Goal: Task Accomplishment & Management: Complete application form

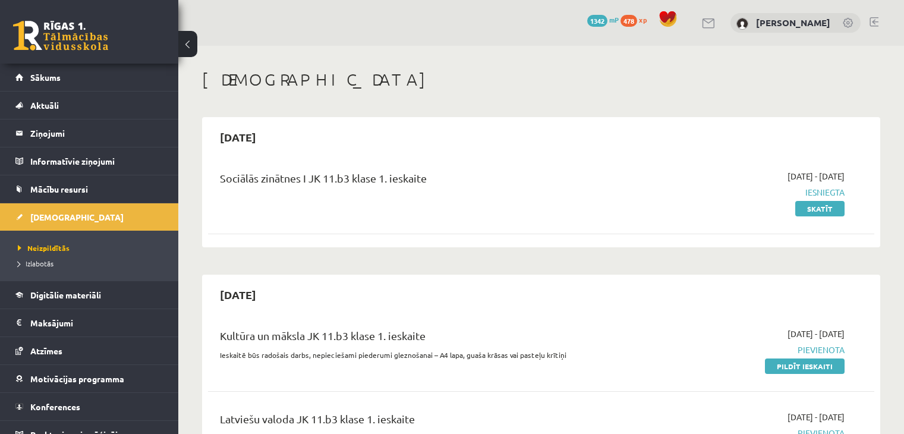
scroll to position [215, 0]
click at [121, 86] on link "Sākums" at bounding box center [89, 77] width 148 height 27
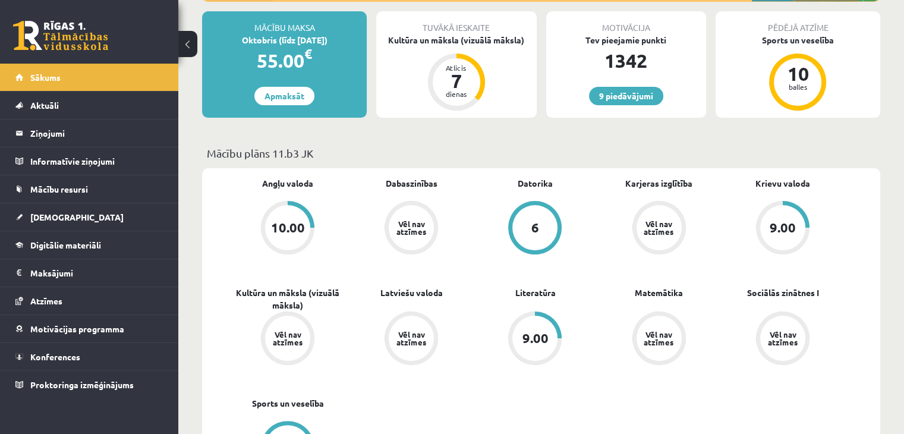
scroll to position [228, 0]
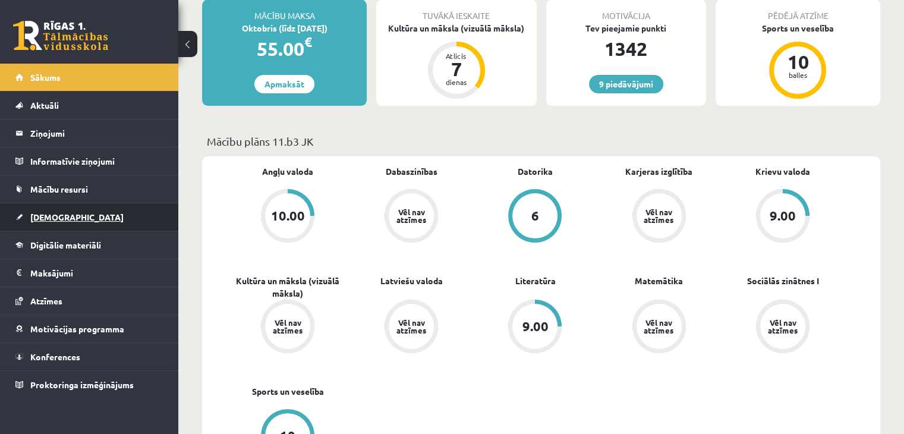
click at [144, 219] on link "[DEMOGRAPHIC_DATA]" at bounding box center [89, 216] width 148 height 27
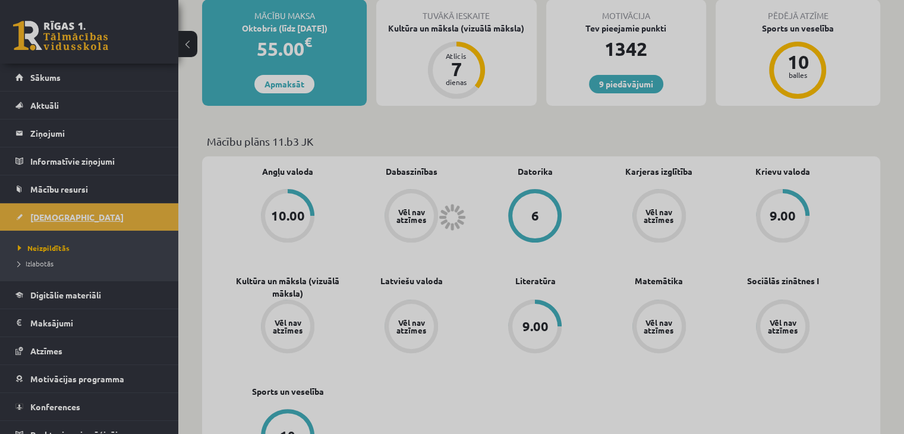
click at [144, 219] on div at bounding box center [452, 217] width 904 height 434
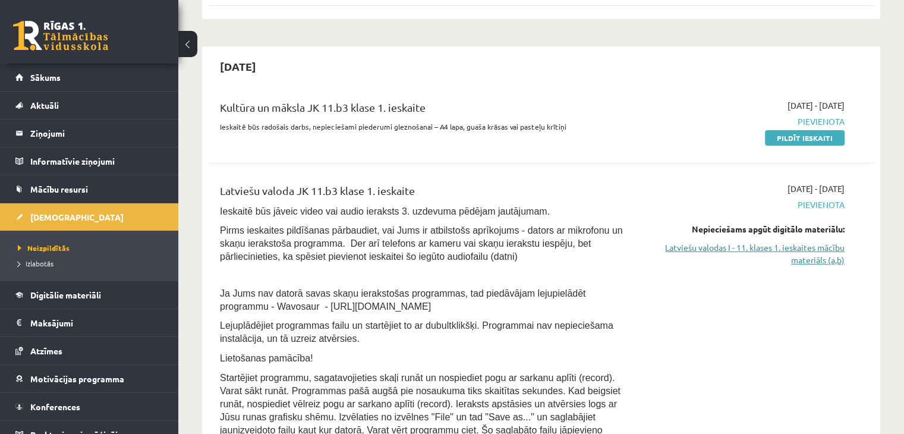
click at [719, 261] on link "Latviešu valodas I - 11. klases 1. ieskaites mācību materiāls (a,b)" at bounding box center [747, 253] width 196 height 25
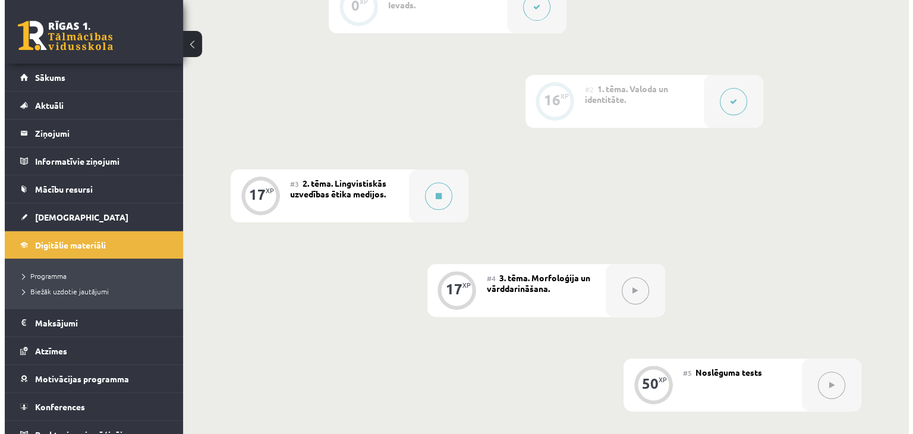
scroll to position [344, 0]
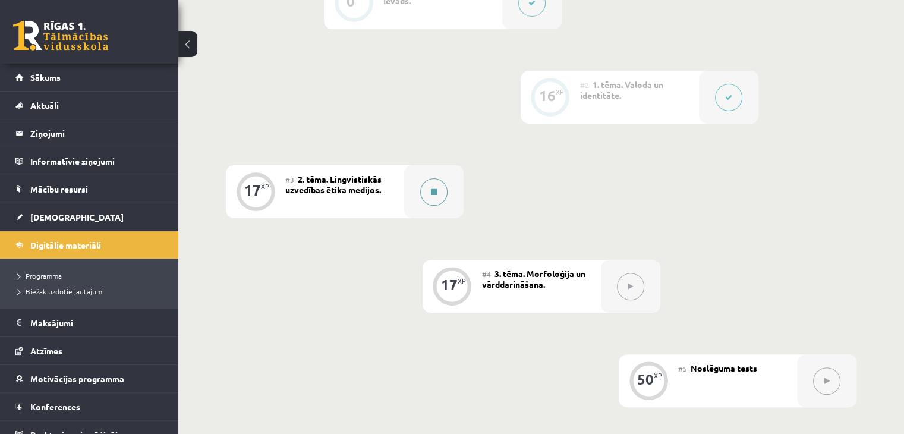
click at [430, 204] on button at bounding box center [433, 191] width 27 height 27
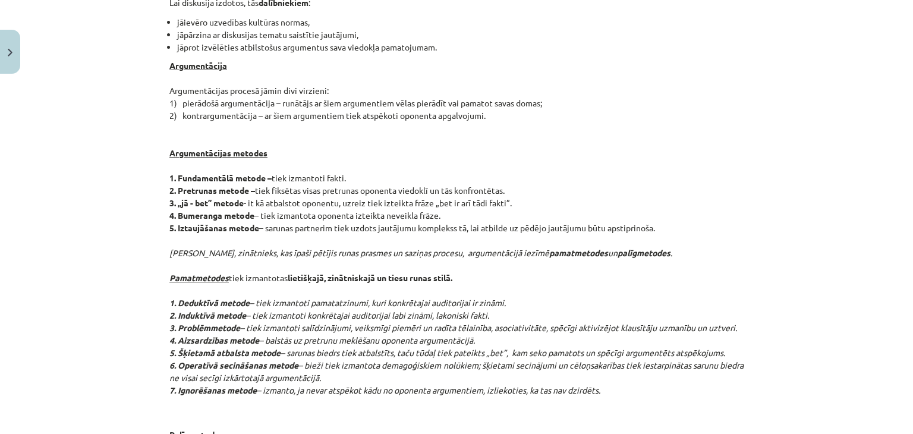
scroll to position [384, 0]
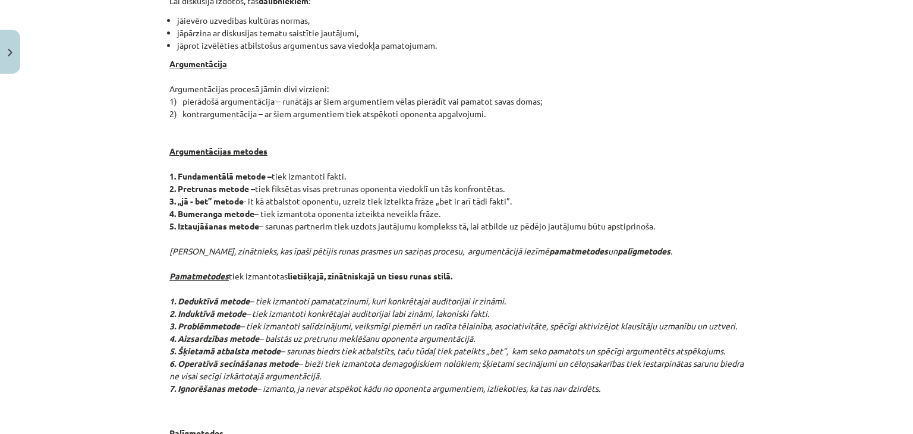
click at [430, 204] on p "Argumentācija Argumentācijas procesā jāmin divi virzieni: 1) pierādošā argument…" at bounding box center [456, 239] width 574 height 362
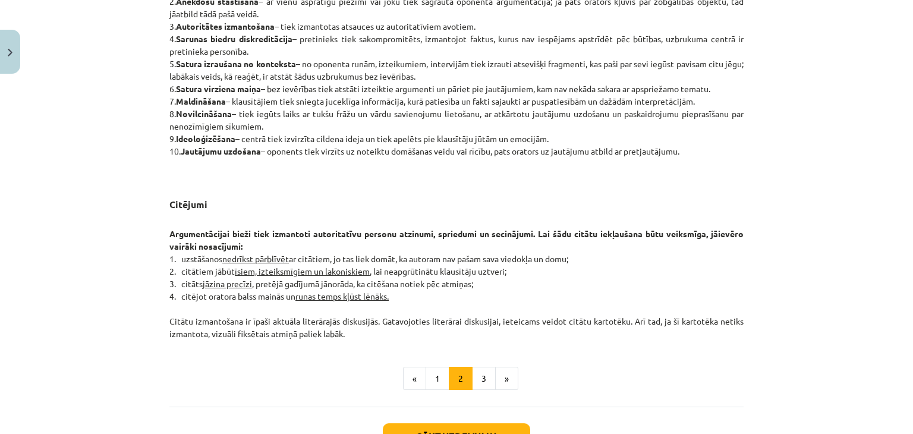
scroll to position [867, 0]
click at [482, 367] on button "3" at bounding box center [484, 378] width 24 height 24
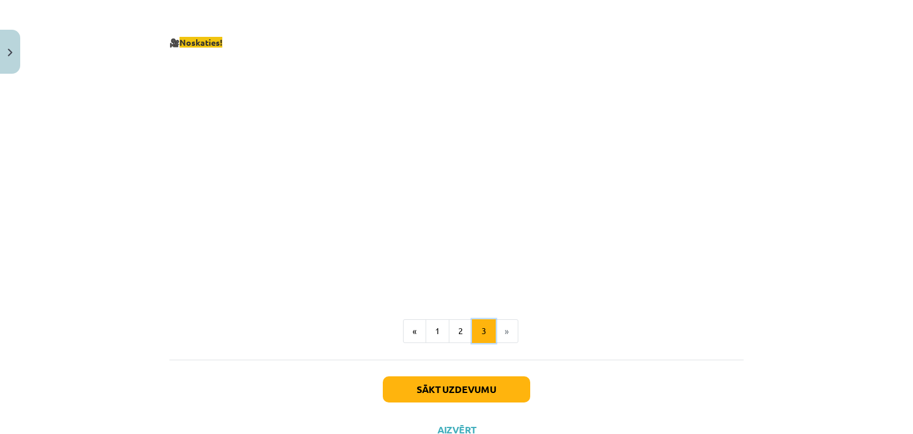
scroll to position [2184, 0]
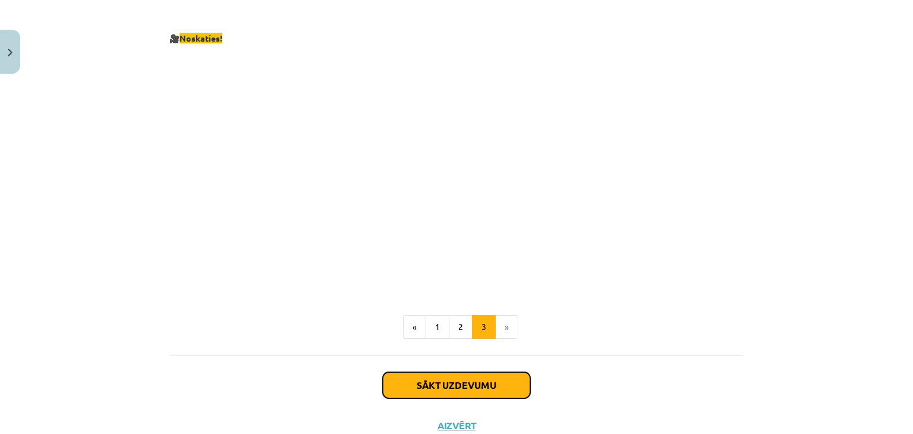
click at [482, 372] on button "Sākt uzdevumu" at bounding box center [456, 385] width 147 height 26
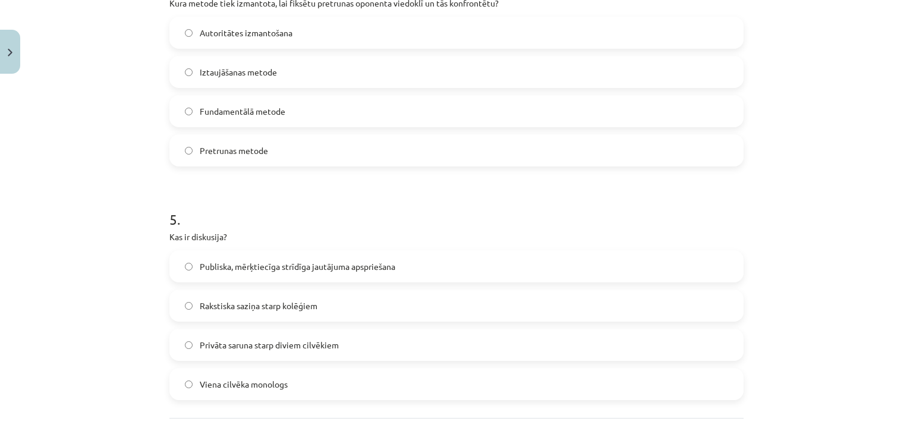
scroll to position [1084, 0]
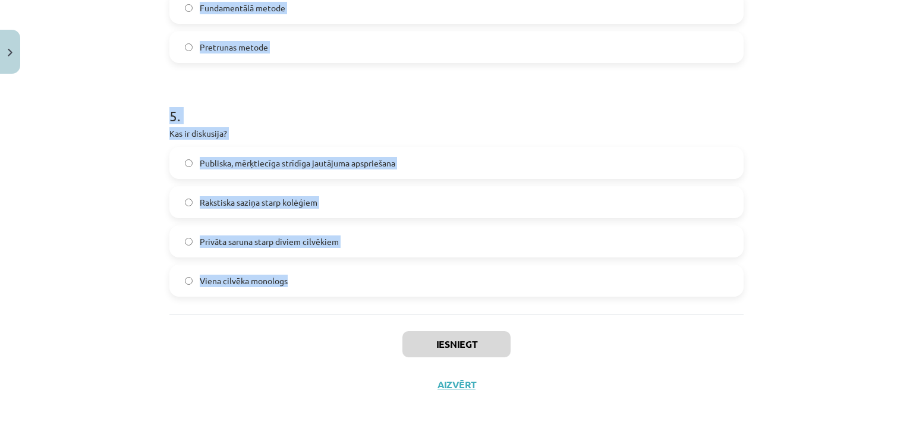
drag, startPoint x: 167, startPoint y: 183, endPoint x: 302, endPoint y: 285, distance: 169.7
copy form "1 . Kāds ir diskusijas vadītāja uzdevums? Pārliecināt citus pieņemt savu viedok…"
click at [370, 108] on h1 "5 ." at bounding box center [456, 105] width 574 height 37
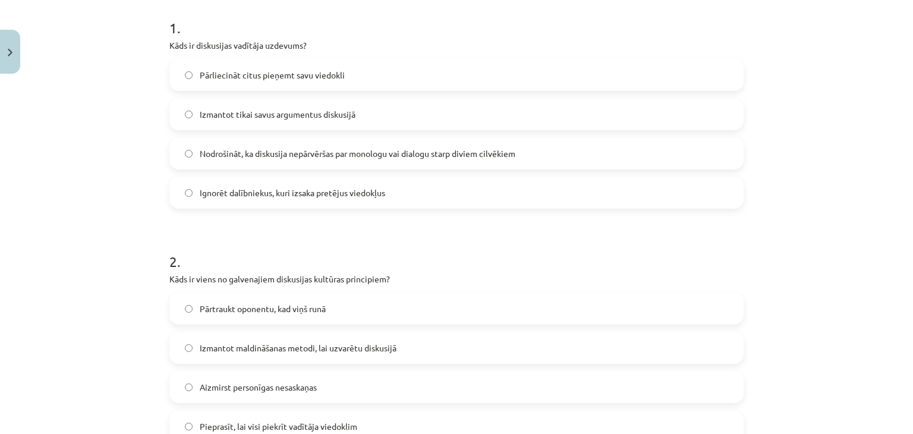
scroll to position [237, 0]
click at [385, 163] on label "Nodrošināt, ka diskusija nepārvēršas par monologu vai dialogu starp diviem cilv…" at bounding box center [457, 155] width 572 height 30
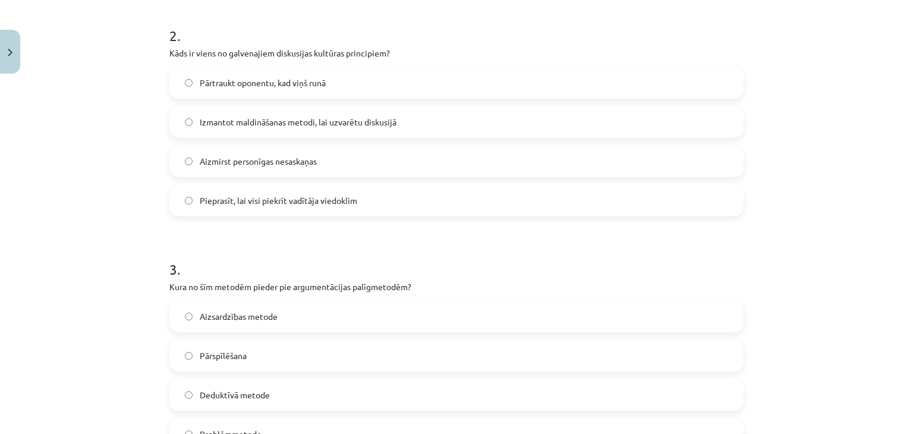
scroll to position [473, 0]
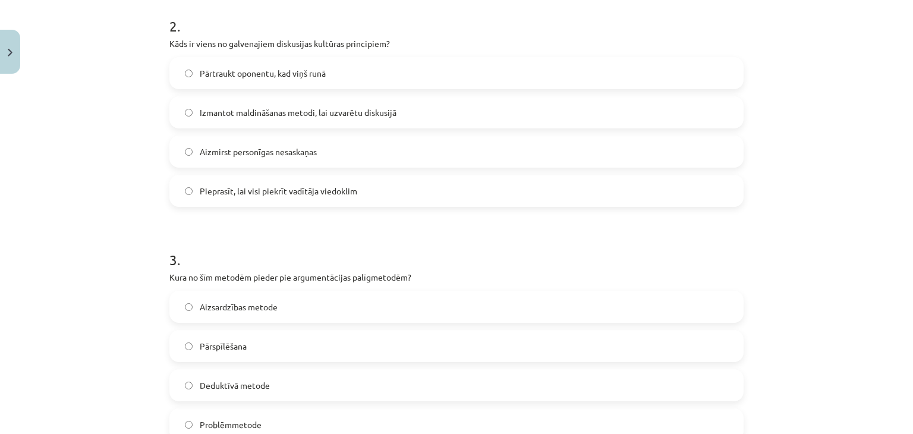
click at [214, 160] on label "Aizmirst personīgas nesaskaņas" at bounding box center [457, 152] width 572 height 30
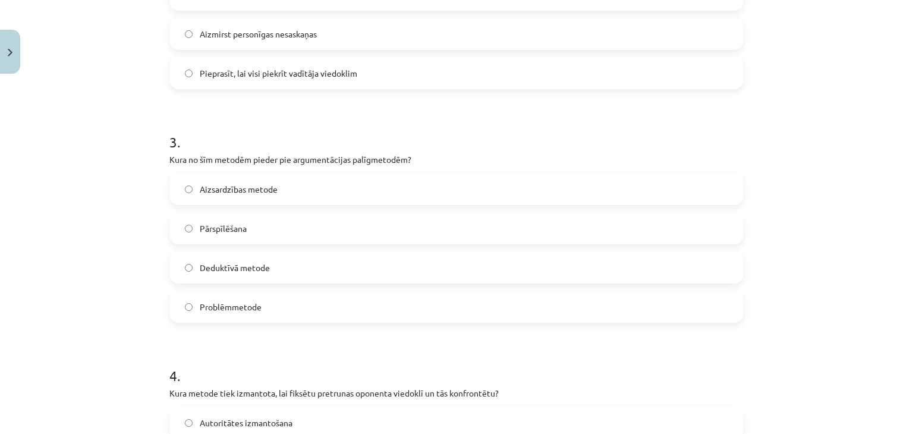
scroll to position [592, 0]
click at [266, 225] on label "Pārspīlēšana" at bounding box center [457, 227] width 572 height 30
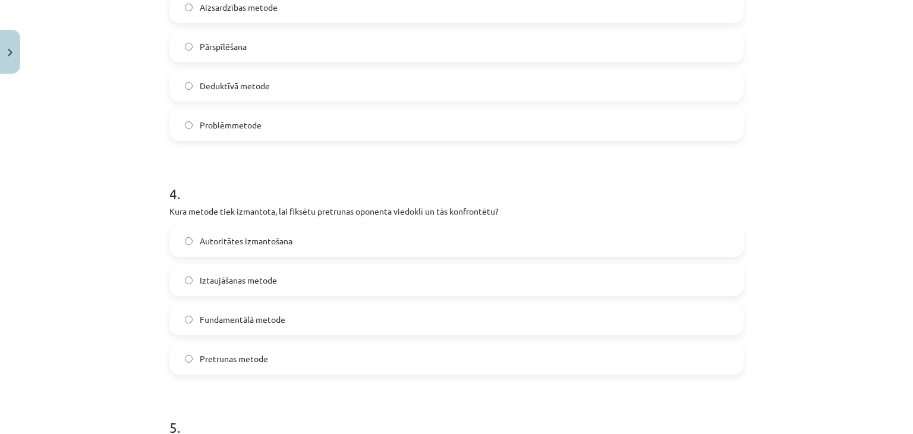
scroll to position [810, 0]
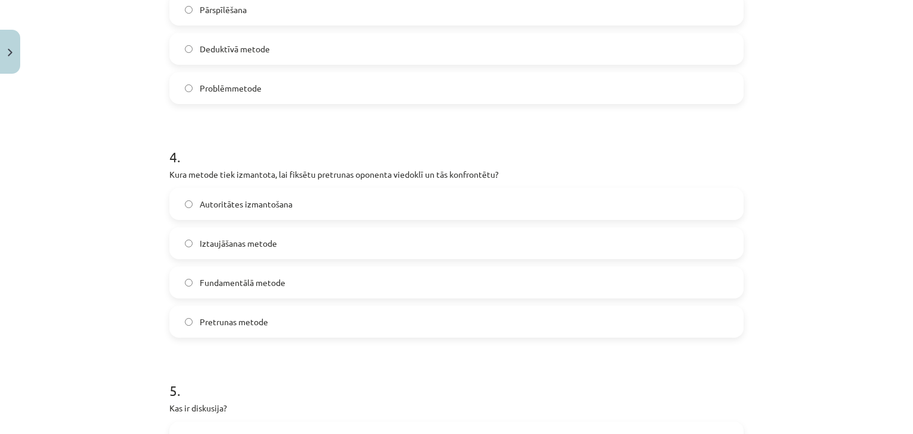
click at [257, 319] on span "Pretrunas metode" at bounding box center [234, 322] width 68 height 12
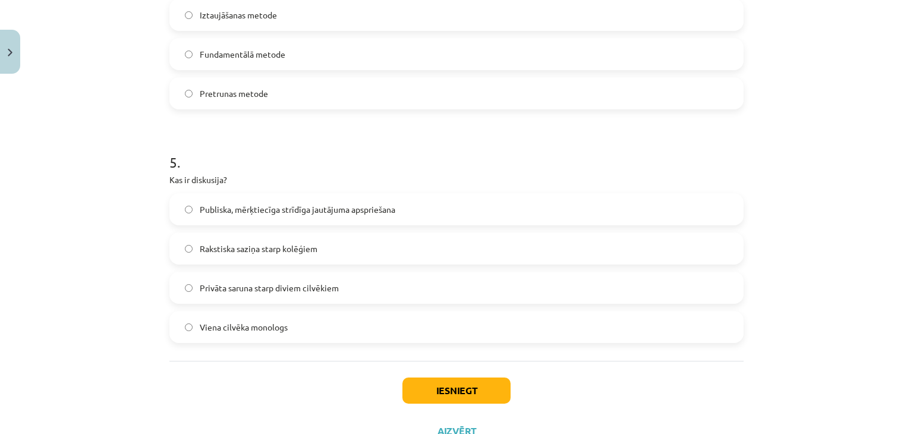
scroll to position [1083, 0]
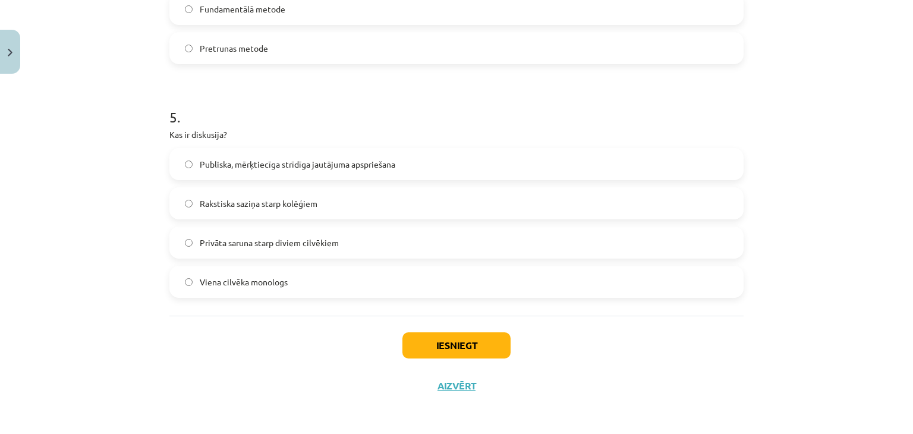
click at [315, 167] on span "Publiska, mērķtiecīga strīdīga jautājuma apspriešana" at bounding box center [298, 164] width 196 height 12
click at [431, 338] on button "Iesniegt" at bounding box center [456, 345] width 108 height 26
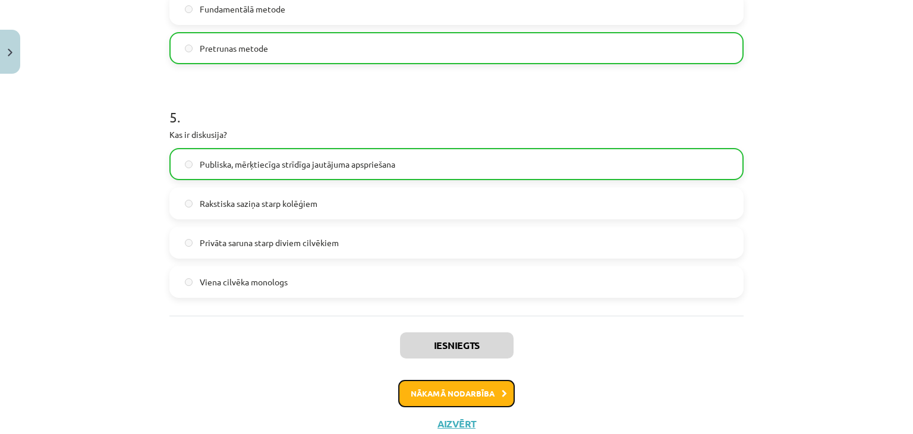
click at [459, 398] on button "Nākamā nodarbība" at bounding box center [456, 393] width 117 height 27
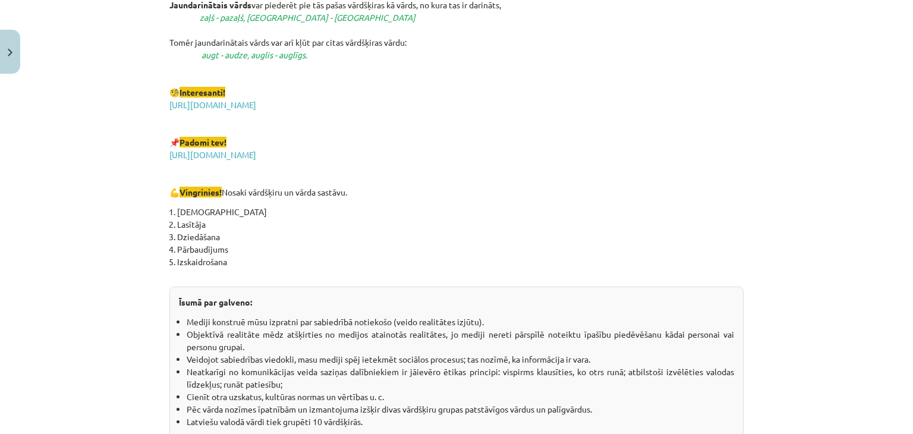
scroll to position [2106, 0]
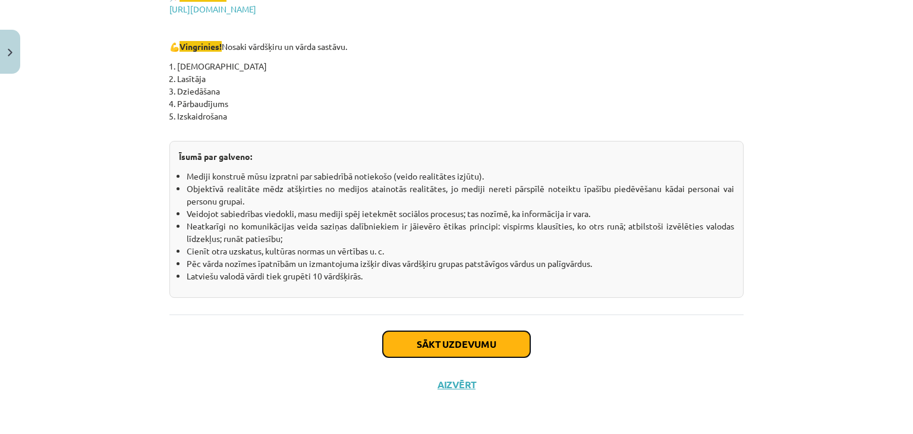
click at [453, 348] on button "Sākt uzdevumu" at bounding box center [456, 344] width 147 height 26
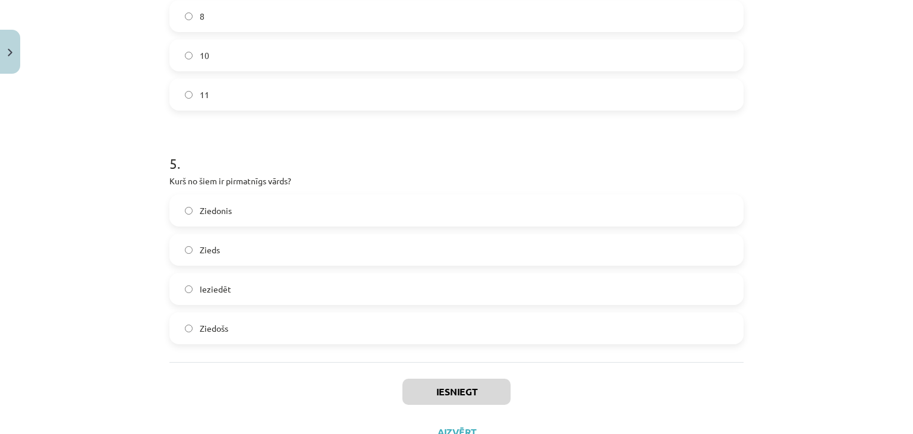
scroll to position [1084, 0]
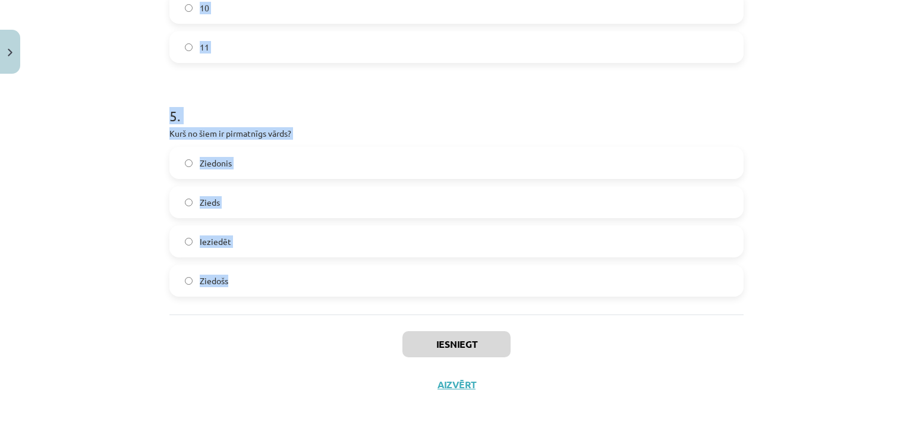
drag, startPoint x: 166, startPoint y: 174, endPoint x: 269, endPoint y: 275, distance: 144.2
copy form "1 . Kurš no šiem nav morfoloģijas pētījumu objekts? Vārda sastāvs Vārdu formas …"
click at [367, 117] on h1 "5 ." at bounding box center [456, 105] width 574 height 37
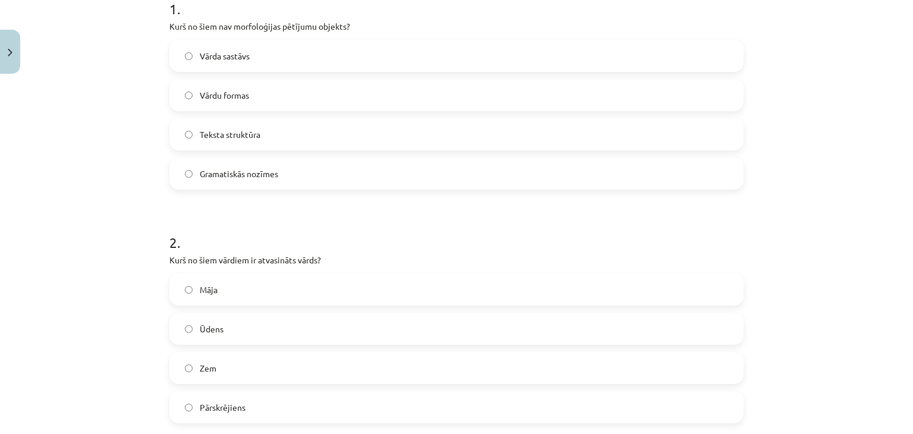
scroll to position [250, 0]
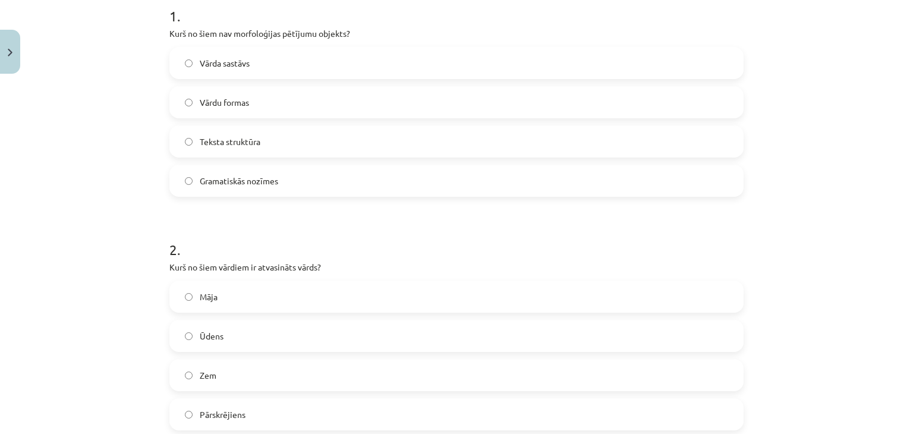
click at [271, 136] on label "Teksta struktūra" at bounding box center [457, 142] width 572 height 30
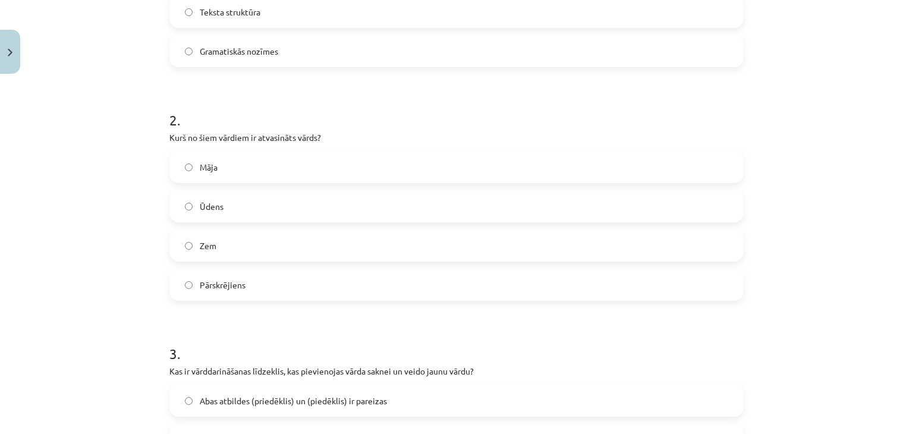
click at [296, 291] on label "Pārskrējiens" at bounding box center [457, 285] width 572 height 30
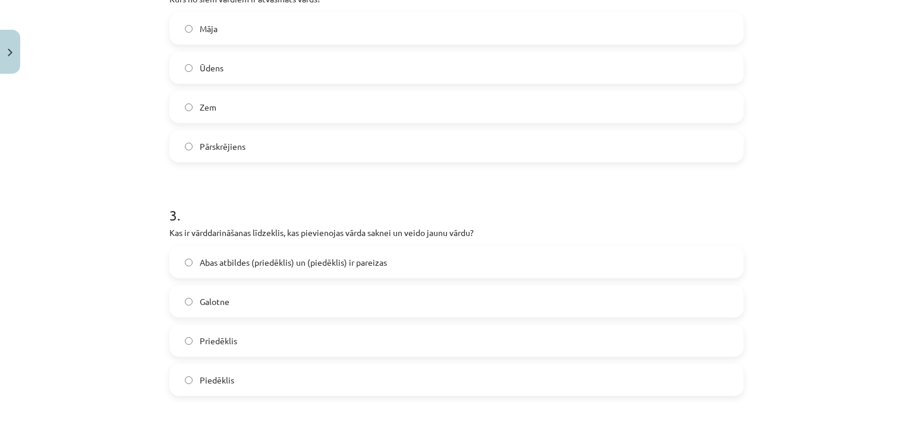
scroll to position [520, 0]
click at [328, 262] on span "Abas atbildes (priedēklis) un (piedēklis) ir pareizas" at bounding box center [293, 260] width 187 height 12
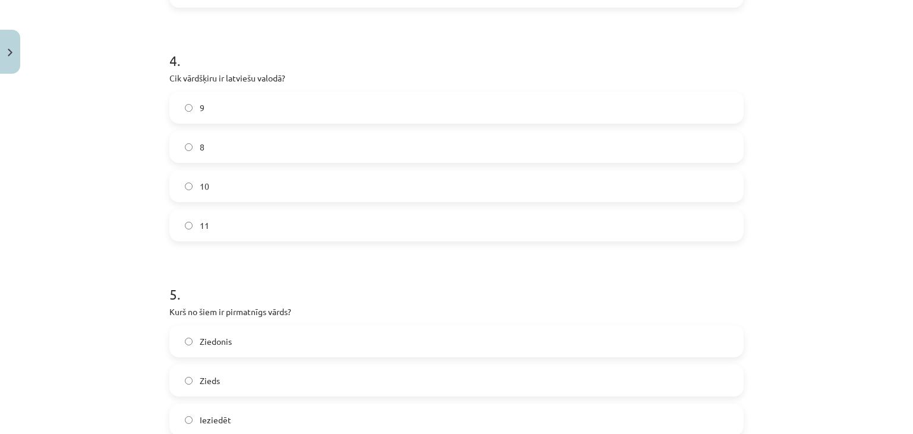
scroll to position [907, 0]
click at [208, 150] on label "8" at bounding box center [457, 146] width 572 height 30
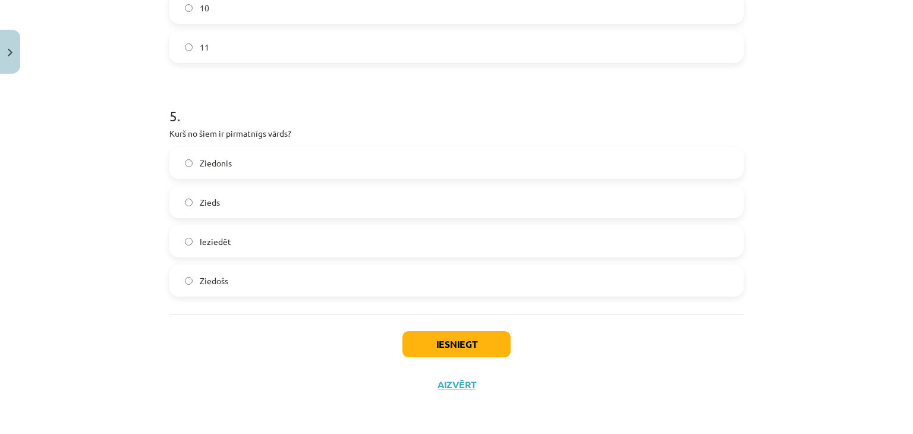
click at [241, 209] on label "Zieds" at bounding box center [457, 202] width 572 height 30
click at [422, 335] on button "Iesniegt" at bounding box center [456, 344] width 108 height 26
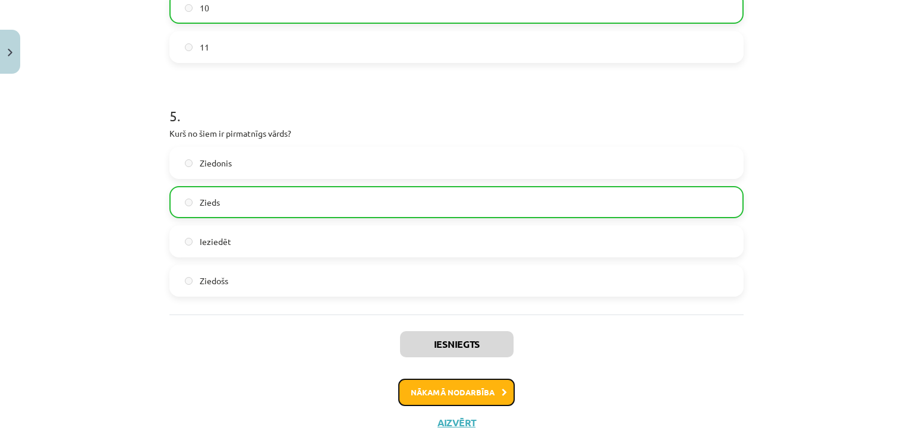
click at [445, 398] on button "Nākamā nodarbība" at bounding box center [456, 392] width 117 height 27
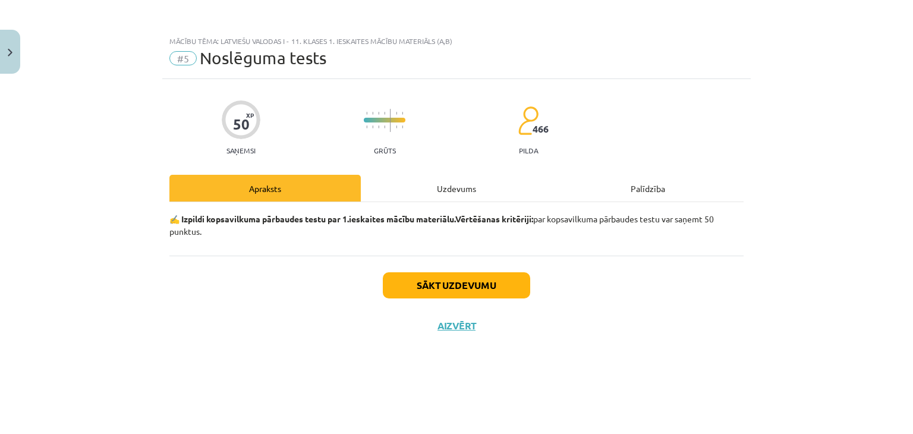
scroll to position [0, 0]
click at [476, 291] on button "Sākt uzdevumu" at bounding box center [456, 285] width 147 height 26
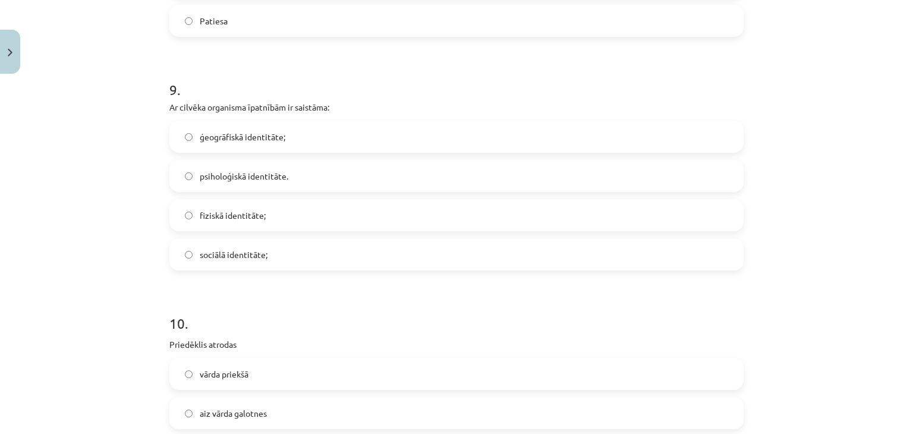
scroll to position [2067, 0]
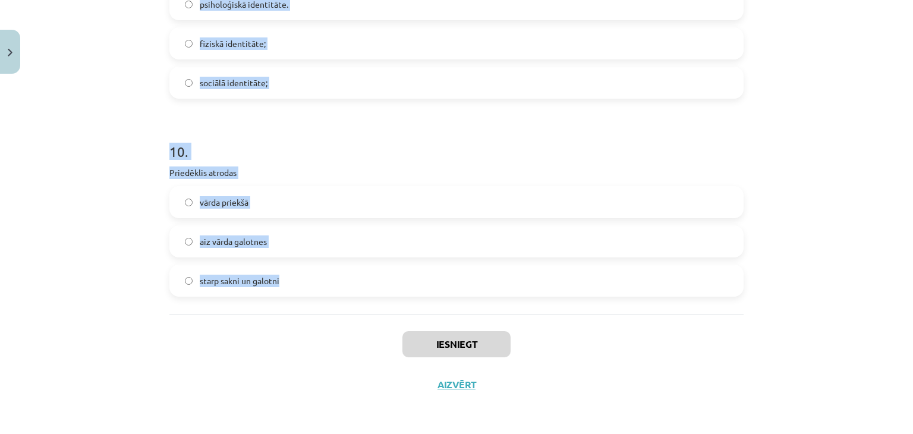
drag, startPoint x: 166, startPoint y: 262, endPoint x: 292, endPoint y: 295, distance: 129.8
copy form "1 . Palīgvārdi ir saikļi, prievārdi, partikulas apstākļa vārdi, skaitļa vārdi, …"
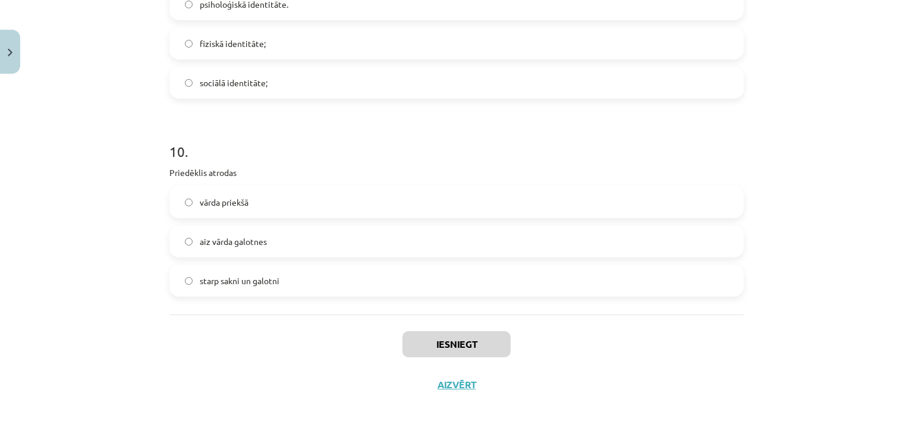
click at [278, 367] on div "Iesniegt Aizvērt" at bounding box center [456, 356] width 574 height 83
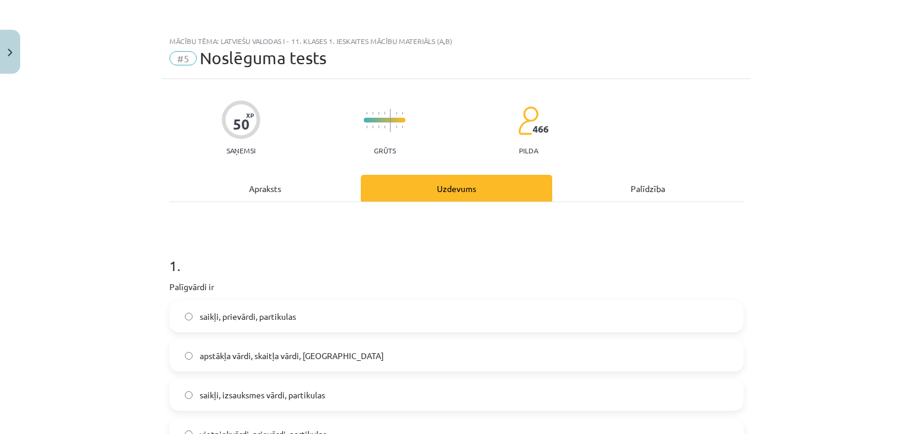
scroll to position [144, 0]
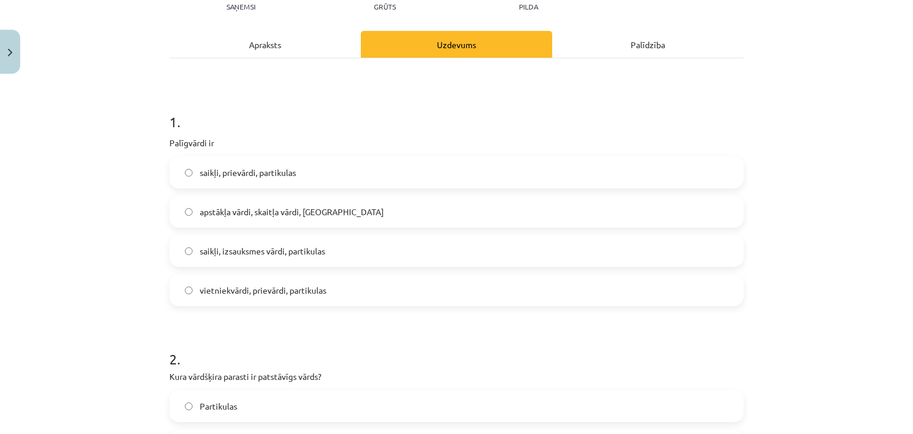
click at [269, 168] on span "saikļi, prievārdi, partikulas" at bounding box center [248, 172] width 96 height 12
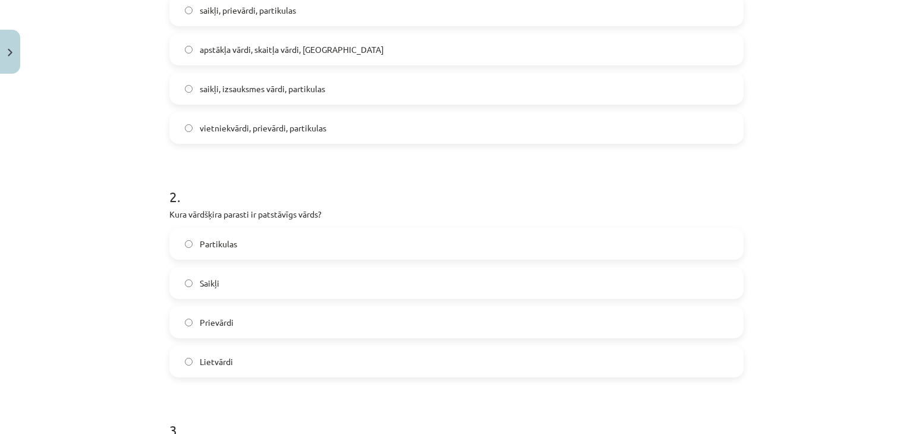
scroll to position [332, 0]
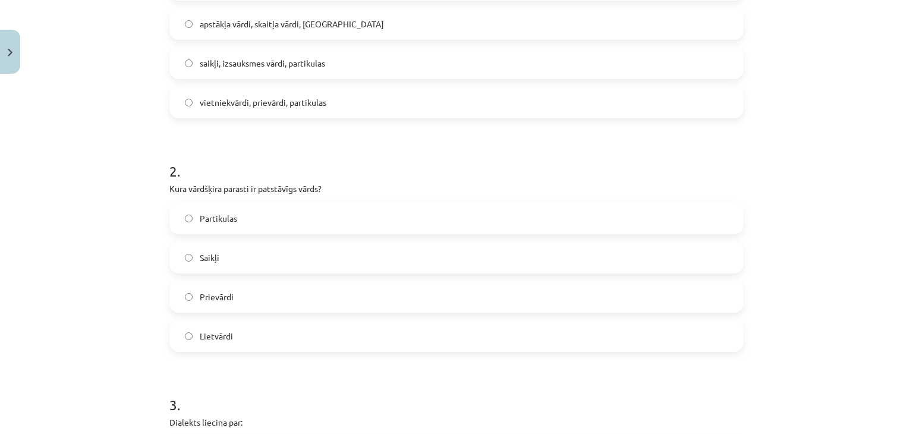
click at [212, 337] on span "Lietvārdi" at bounding box center [216, 336] width 33 height 12
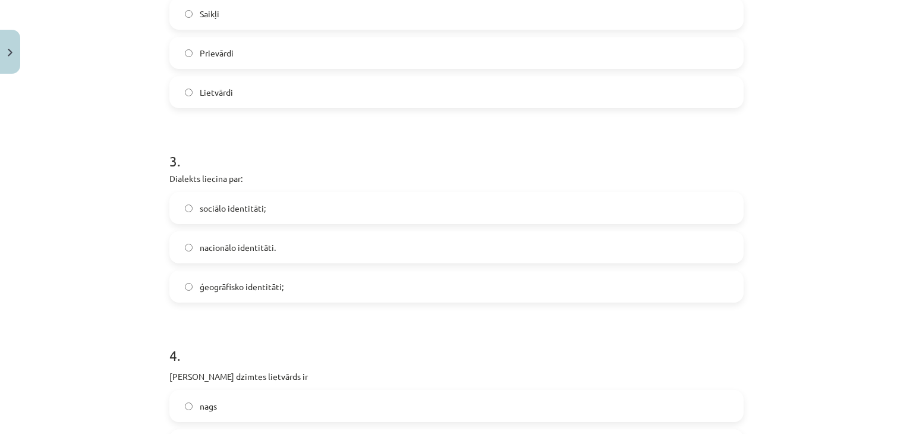
scroll to position [576, 0]
click at [258, 282] on span "ģeogrāfisko identitāti;" at bounding box center [242, 287] width 84 height 12
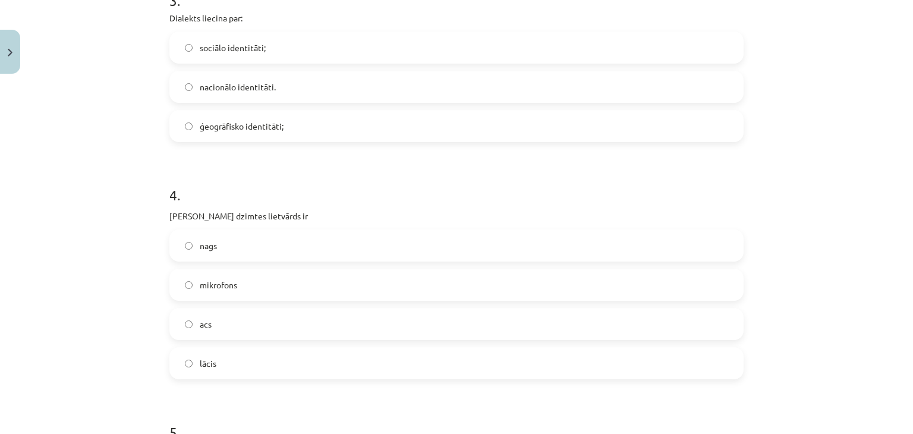
scroll to position [755, 0]
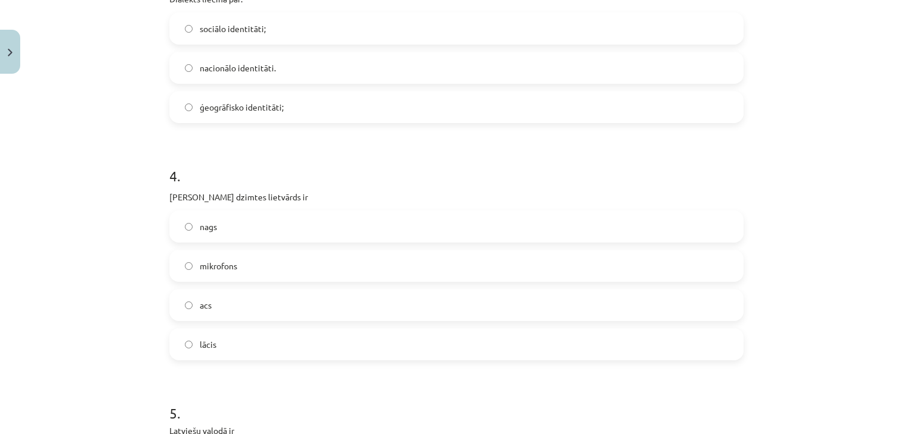
click at [258, 303] on label "acs" at bounding box center [457, 305] width 572 height 30
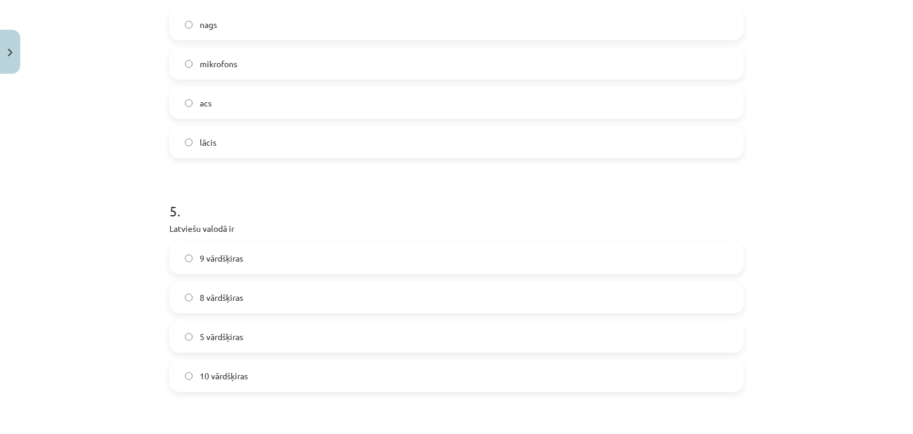
scroll to position [960, 0]
click at [258, 303] on label "8 vārdšķiras" at bounding box center [457, 295] width 572 height 30
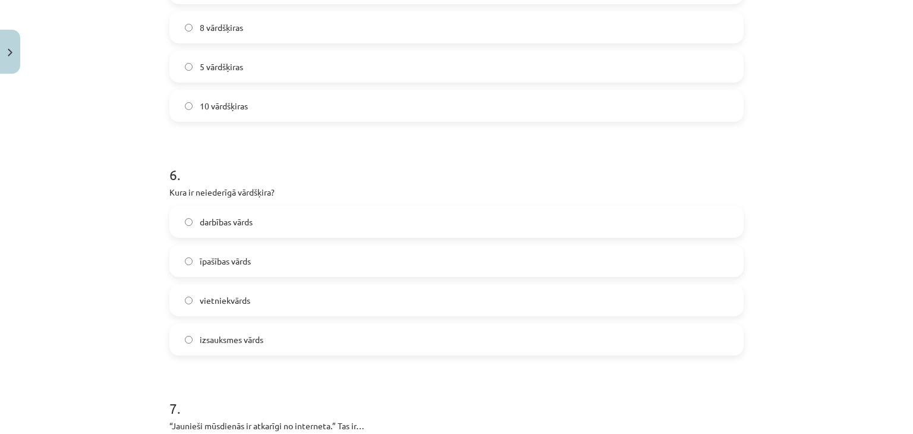
scroll to position [1227, 0]
click at [254, 341] on span "izsauksmes vārds" at bounding box center [232, 340] width 64 height 12
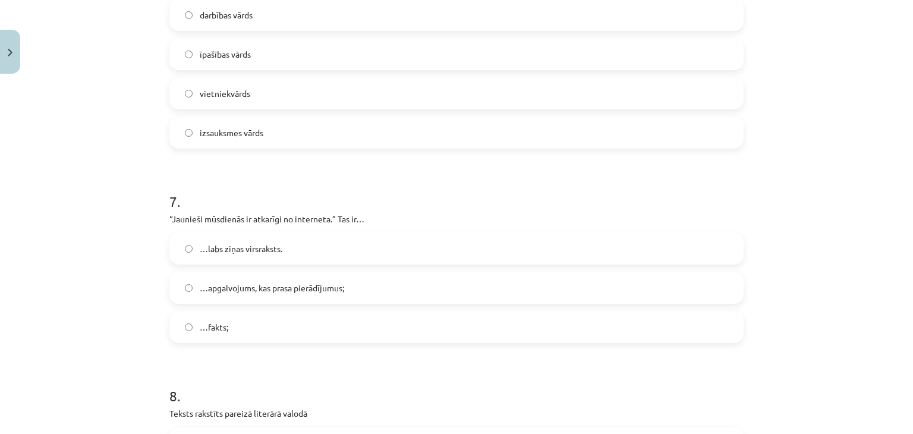
scroll to position [1436, 0]
click at [289, 288] on span "…apgalvojums, kas prasa pierādījumus;" at bounding box center [272, 285] width 144 height 12
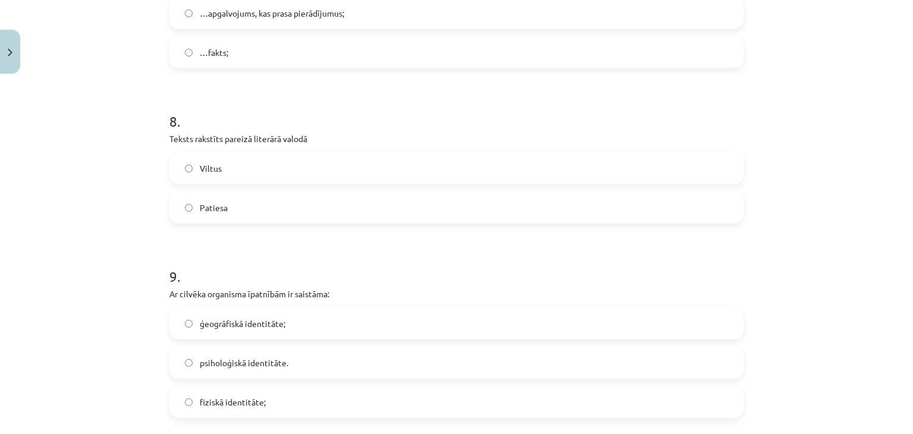
scroll to position [1709, 0]
click at [294, 213] on label "Patiesa" at bounding box center [457, 207] width 572 height 30
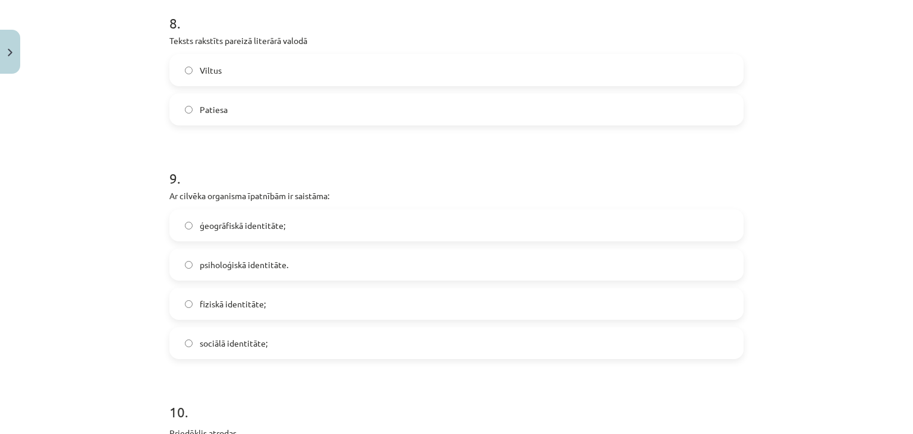
scroll to position [1819, 0]
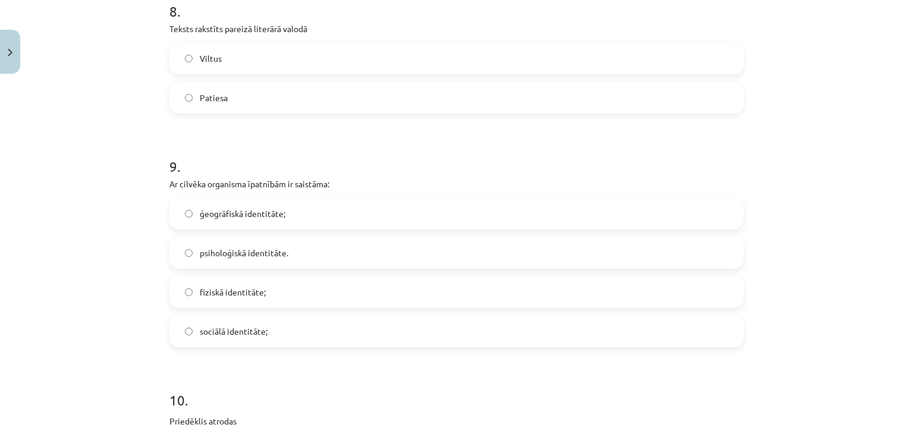
click at [258, 290] on span "fiziskā identitāte;" at bounding box center [233, 292] width 66 height 12
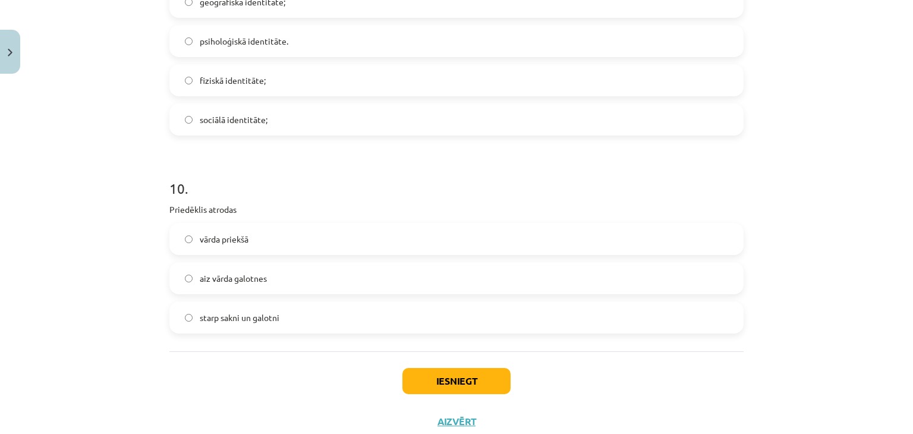
scroll to position [2031, 0]
click at [300, 243] on label "vārda priekšā" at bounding box center [457, 239] width 572 height 30
click at [422, 371] on button "Iesniegt" at bounding box center [456, 380] width 108 height 26
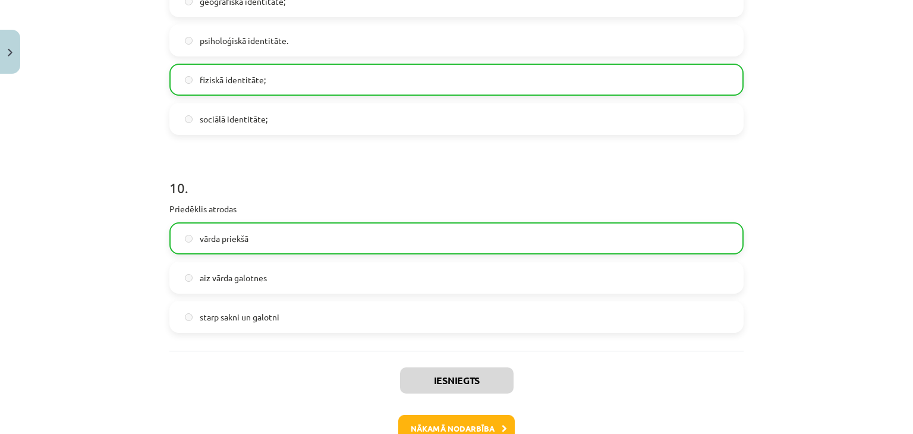
scroll to position [2105, 0]
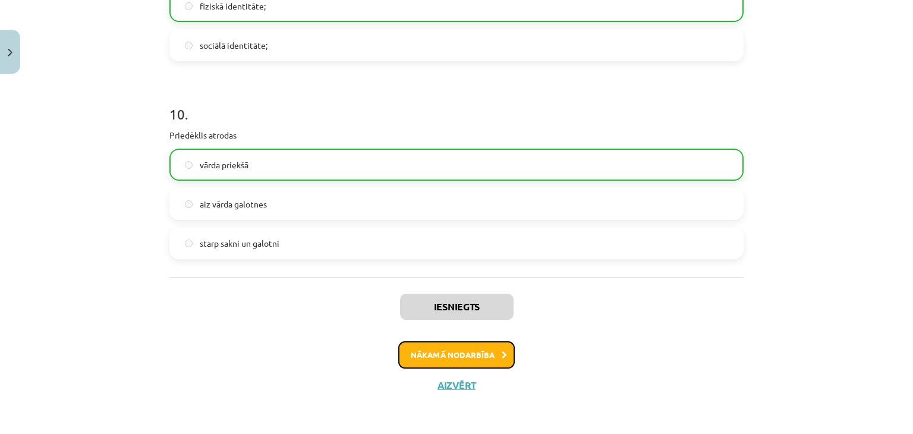
click at [446, 348] on button "Nākamā nodarbība" at bounding box center [456, 354] width 117 height 27
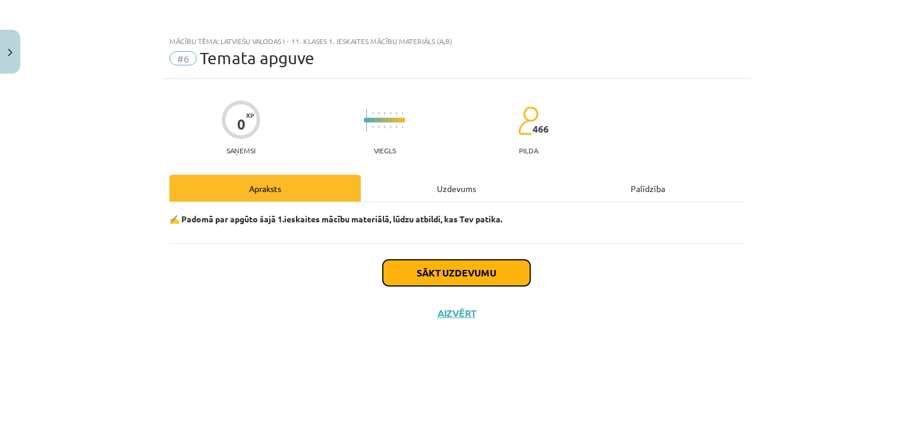
click at [482, 265] on button "Sākt uzdevumu" at bounding box center [456, 273] width 147 height 26
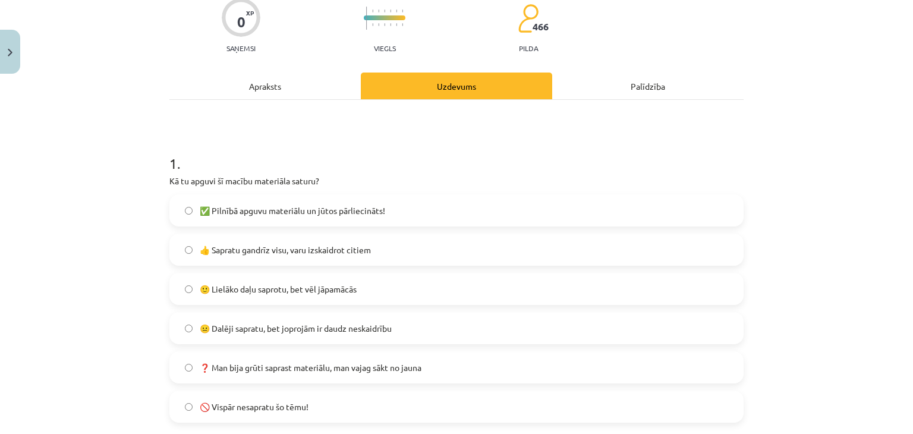
scroll to position [102, 0]
click at [415, 208] on label "✅ Pilnībā apguvu materiālu un jūtos pārliecināts!" at bounding box center [457, 211] width 572 height 30
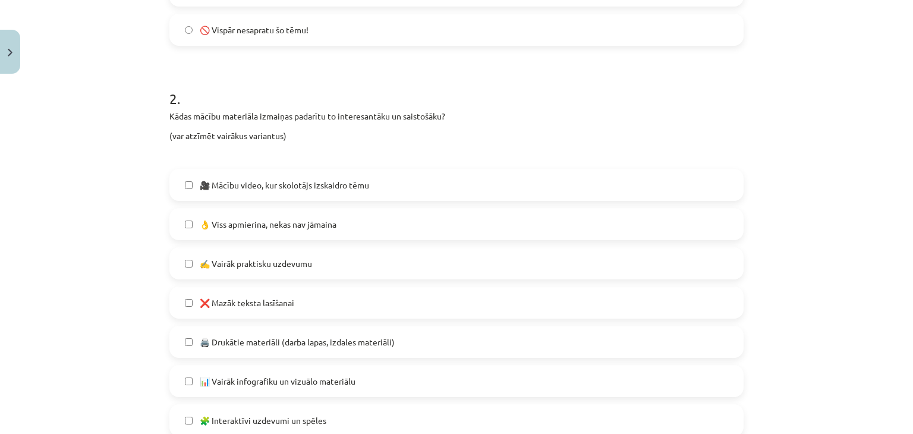
scroll to position [489, 0]
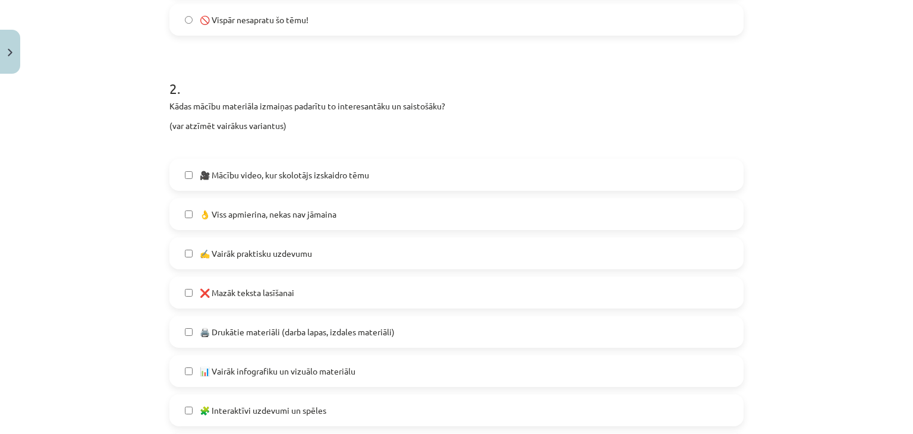
click at [315, 206] on label "👌 Viss apmierina, nekas nav jāmaina" at bounding box center [457, 214] width 572 height 30
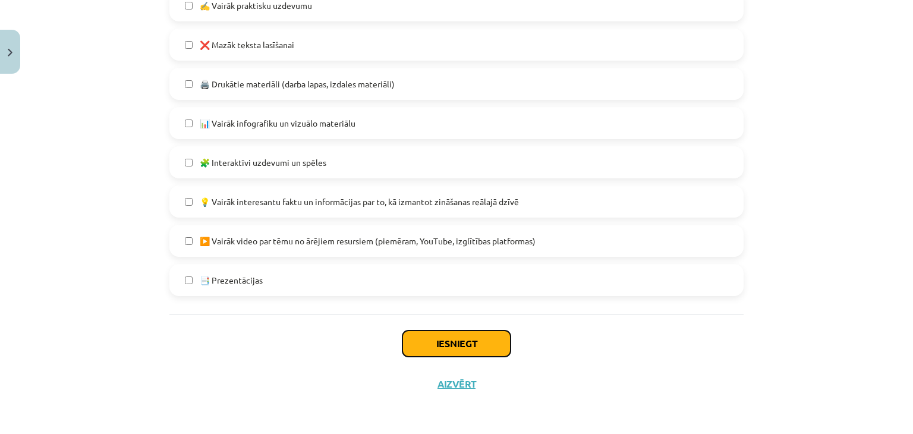
click at [402, 334] on button "Iesniegt" at bounding box center [456, 344] width 108 height 26
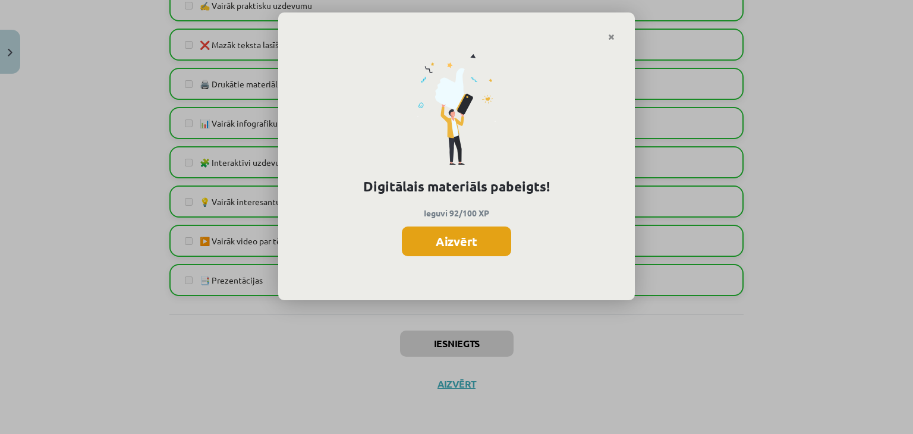
click at [477, 230] on button "Aizvērt" at bounding box center [456, 242] width 109 height 30
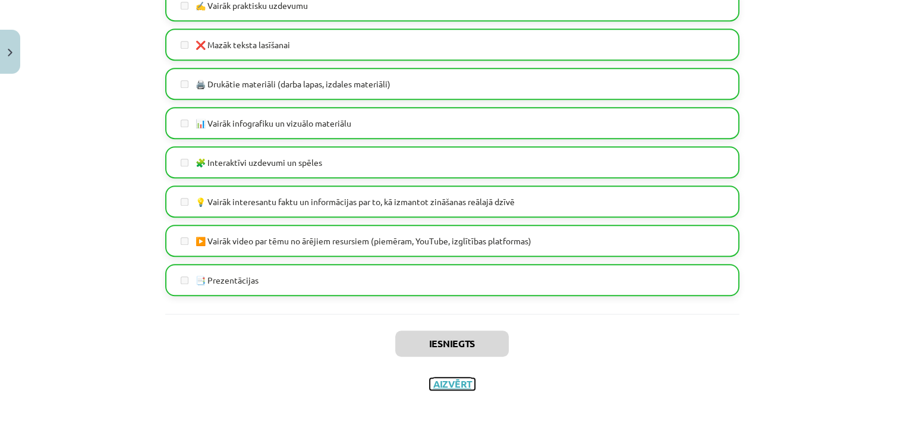
click at [458, 386] on button "Aizvērt" at bounding box center [452, 384] width 45 height 12
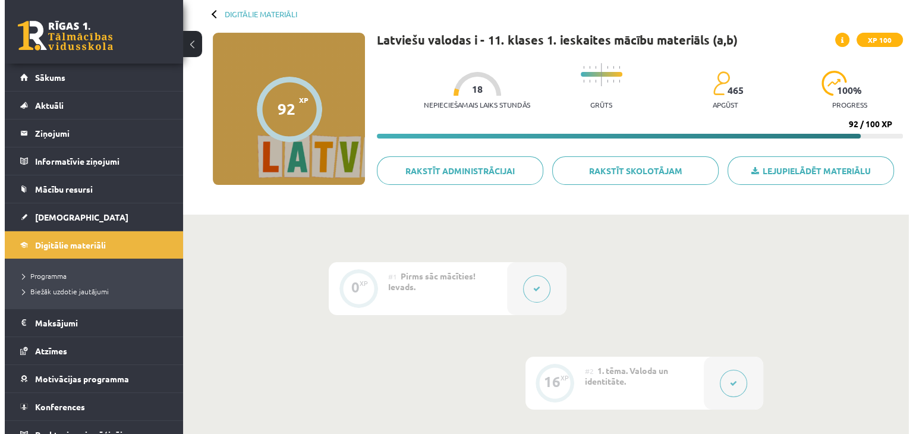
scroll to position [0, 0]
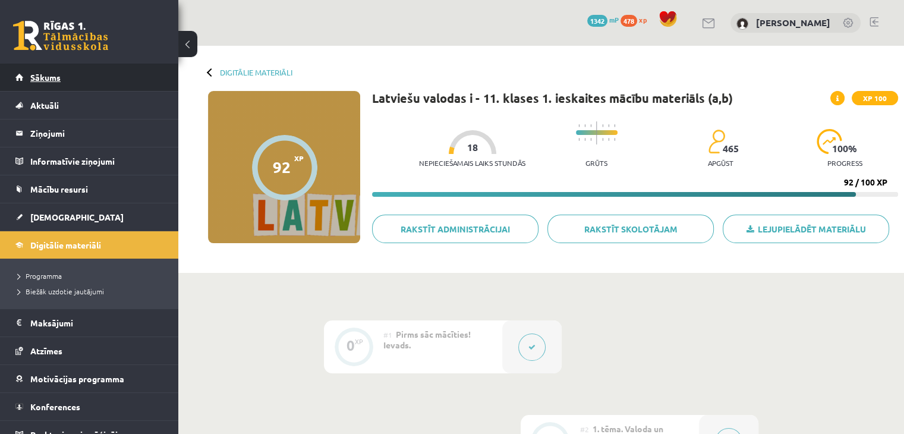
click at [117, 68] on link "Sākums" at bounding box center [89, 77] width 148 height 27
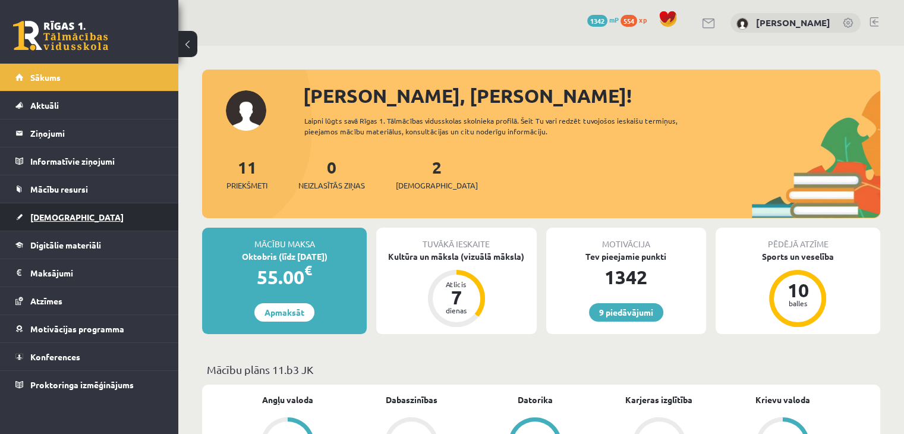
click at [59, 227] on link "[DEMOGRAPHIC_DATA]" at bounding box center [89, 216] width 148 height 27
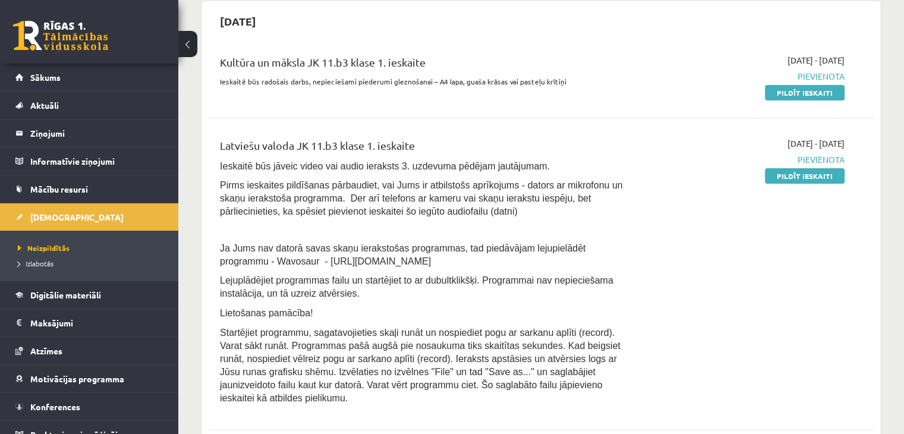
scroll to position [276, 0]
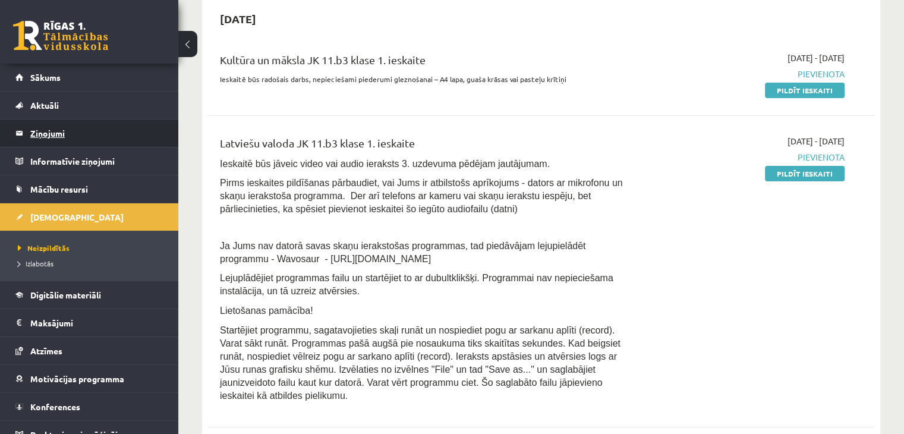
click at [74, 146] on legend "Ziņojumi 0" at bounding box center [96, 132] width 133 height 27
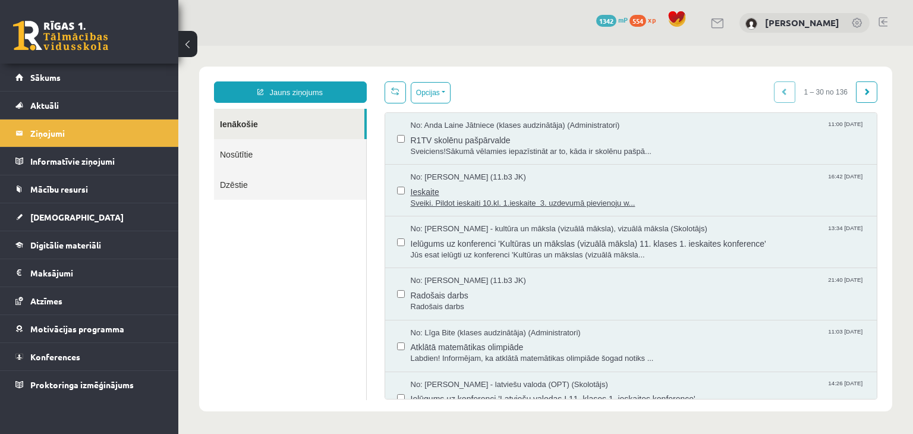
click at [514, 174] on span "No: Līva Amanda Zvīne (11.b3 JK)" at bounding box center [468, 177] width 115 height 11
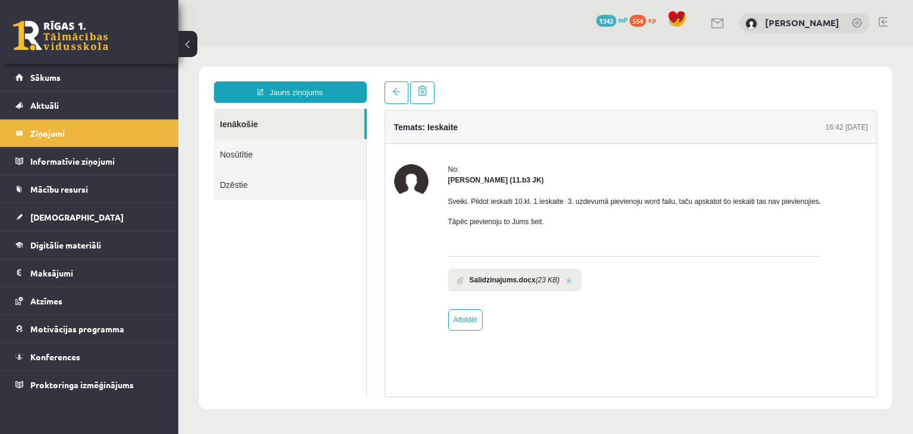
click at [566, 278] on link at bounding box center [569, 280] width 7 height 8
click at [117, 86] on link "Sākums" at bounding box center [89, 77] width 148 height 27
